Goal: Task Accomplishment & Management: Manage account settings

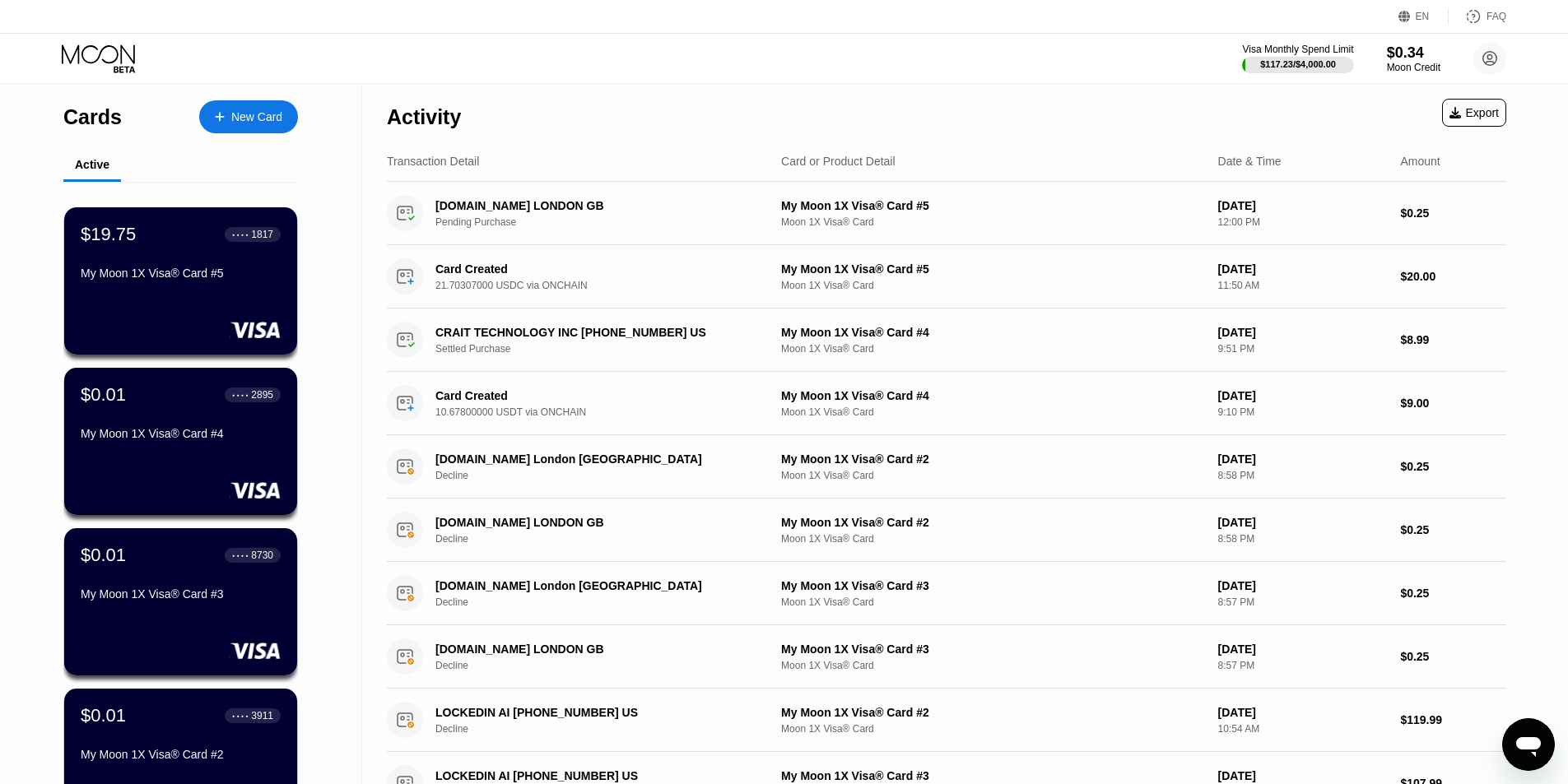
click at [1021, 87] on div "Activity Export" at bounding box center [946, 113] width 1119 height 58
click at [111, 61] on icon at bounding box center [99, 59] width 77 height 28
click at [97, 69] on icon at bounding box center [99, 59] width 77 height 28
click at [191, 279] on div "My Moon 1X Visa® Card #5" at bounding box center [180, 273] width 202 height 13
click at [228, 299] on div "$19.75 ● ● ● ● 1817 My Moon 1X Visa® Card #5" at bounding box center [181, 280] width 235 height 149
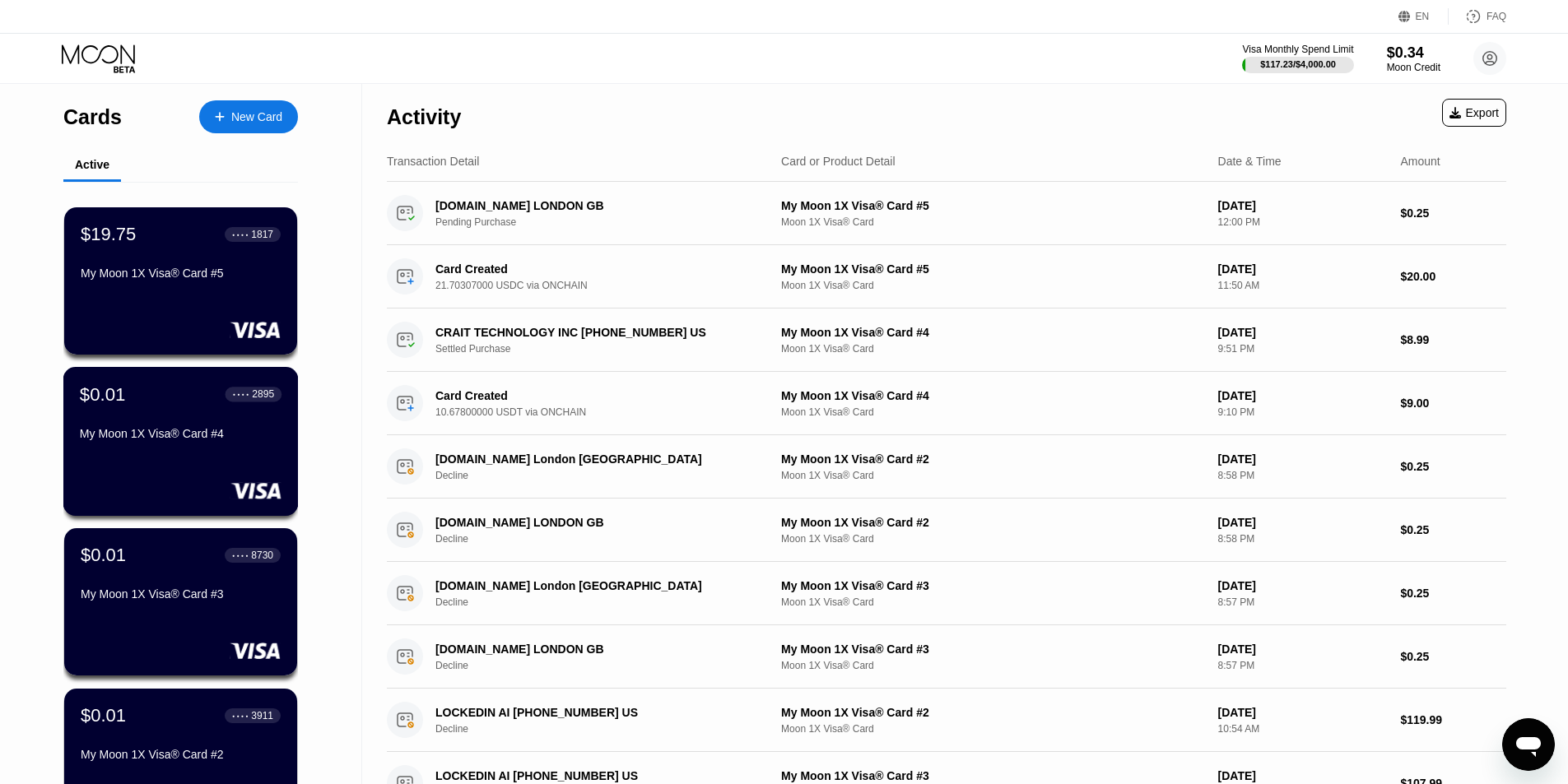
click at [191, 277] on div "My Moon 1X Visa® Card #5" at bounding box center [180, 273] width 200 height 13
click at [245, 116] on div "New Card" at bounding box center [257, 116] width 51 height 14
